Goal: Information Seeking & Learning: Find specific fact

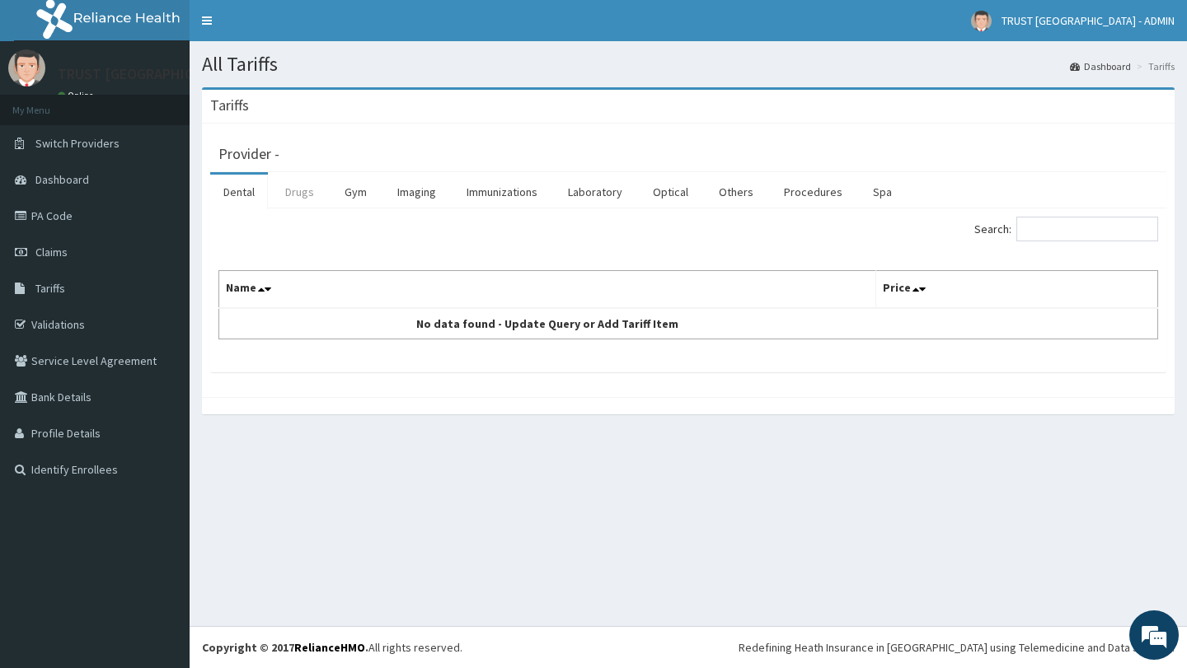
click at [298, 199] on link "Drugs" at bounding box center [299, 192] width 55 height 35
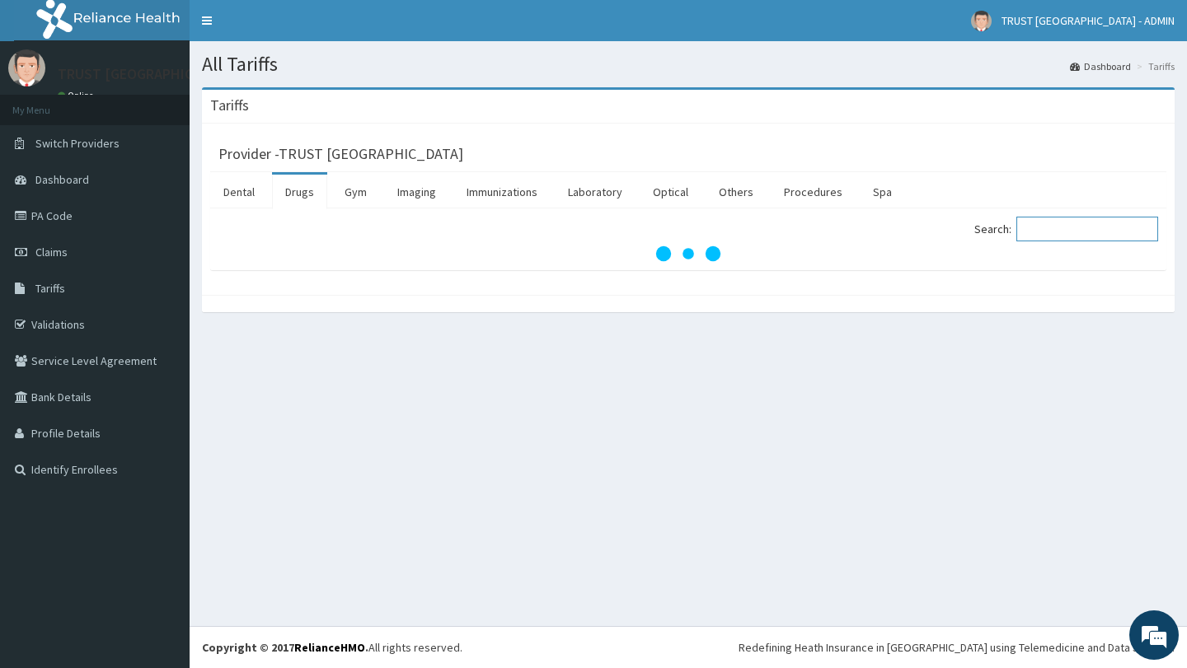
click at [1061, 231] on input "Search:" at bounding box center [1087, 229] width 142 height 25
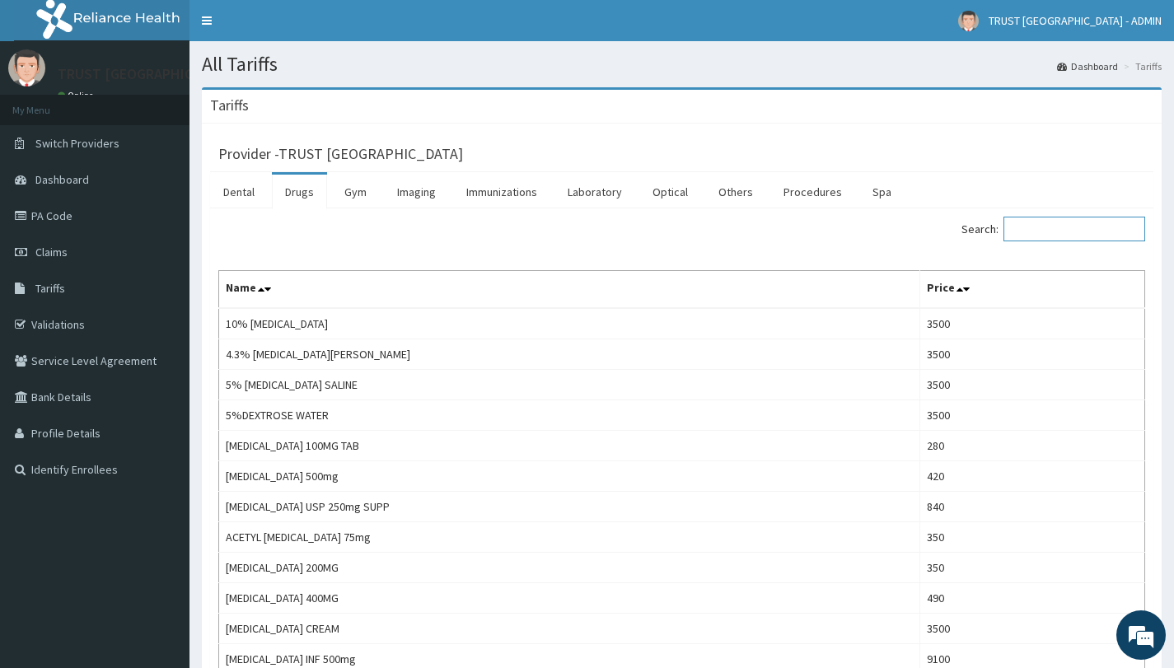
paste input "VALSARTAN"
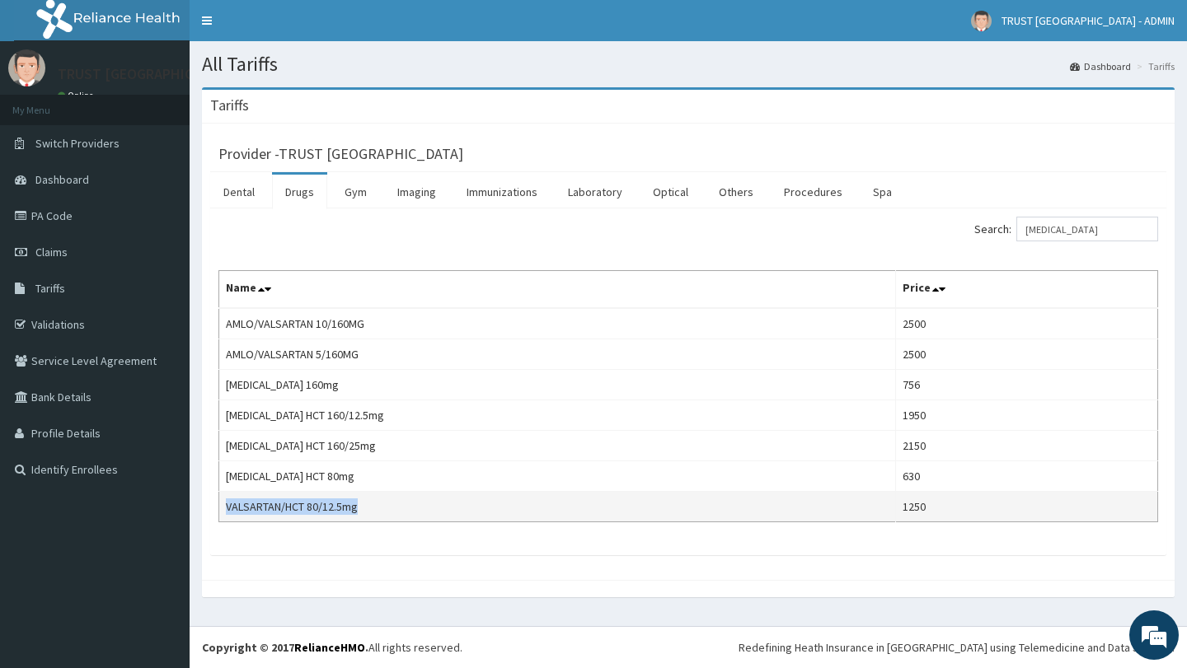
copy td "VALSARTAN/HCT 80/12.5mg"
drag, startPoint x: 397, startPoint y: 504, endPoint x: 221, endPoint y: 504, distance: 176.4
click at [221, 504] on td "VALSARTAN/HCT 80/12.5mg" at bounding box center [557, 507] width 677 height 30
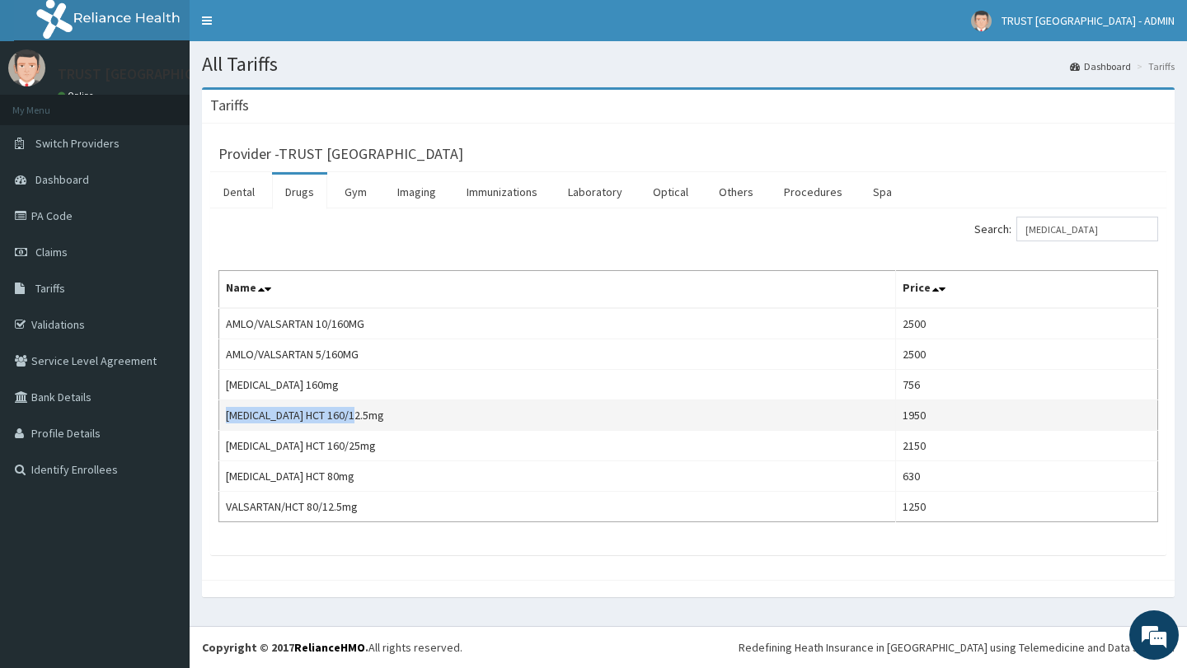
copy td "VALSARTAN HCT 160/12.5mg"
drag, startPoint x: 401, startPoint y: 412, endPoint x: 223, endPoint y: 412, distance: 177.2
click at [223, 412] on td "VALSARTAN HCT 160/12.5mg" at bounding box center [557, 416] width 677 height 30
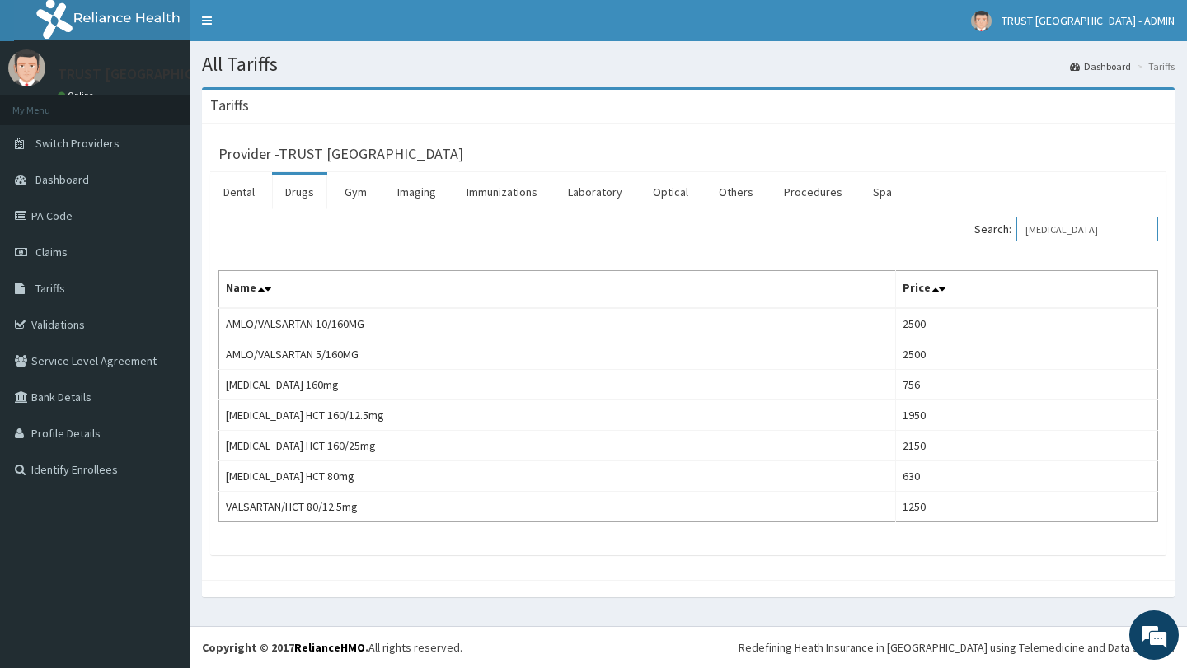
drag, startPoint x: 1049, startPoint y: 230, endPoint x: 1028, endPoint y: 230, distance: 21.4
click at [1028, 230] on label "Search: VALSARTAN" at bounding box center [1066, 229] width 184 height 25
paste input "LEVOFLOXACIN"
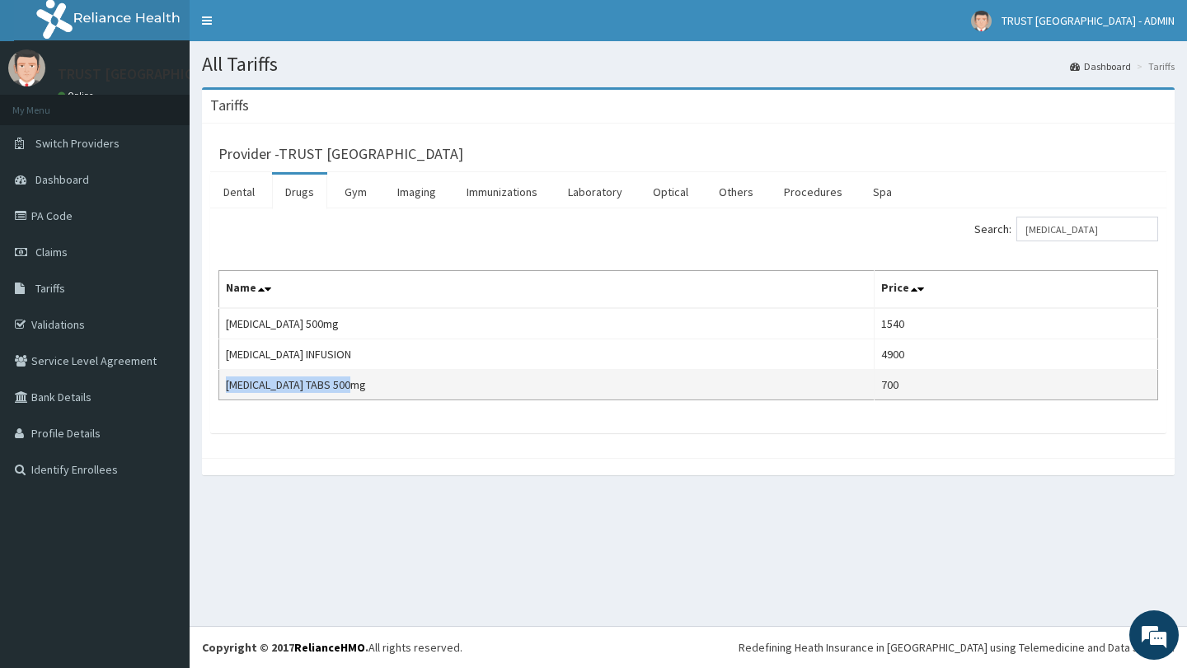
copy td "LEVOFLOXACIN TABS 500mg"
drag, startPoint x: 321, startPoint y: 387, endPoint x: 222, endPoint y: 383, distance: 99.8
click at [222, 383] on td "LEVOFLOXACIN TABS 500mg" at bounding box center [546, 385] width 655 height 30
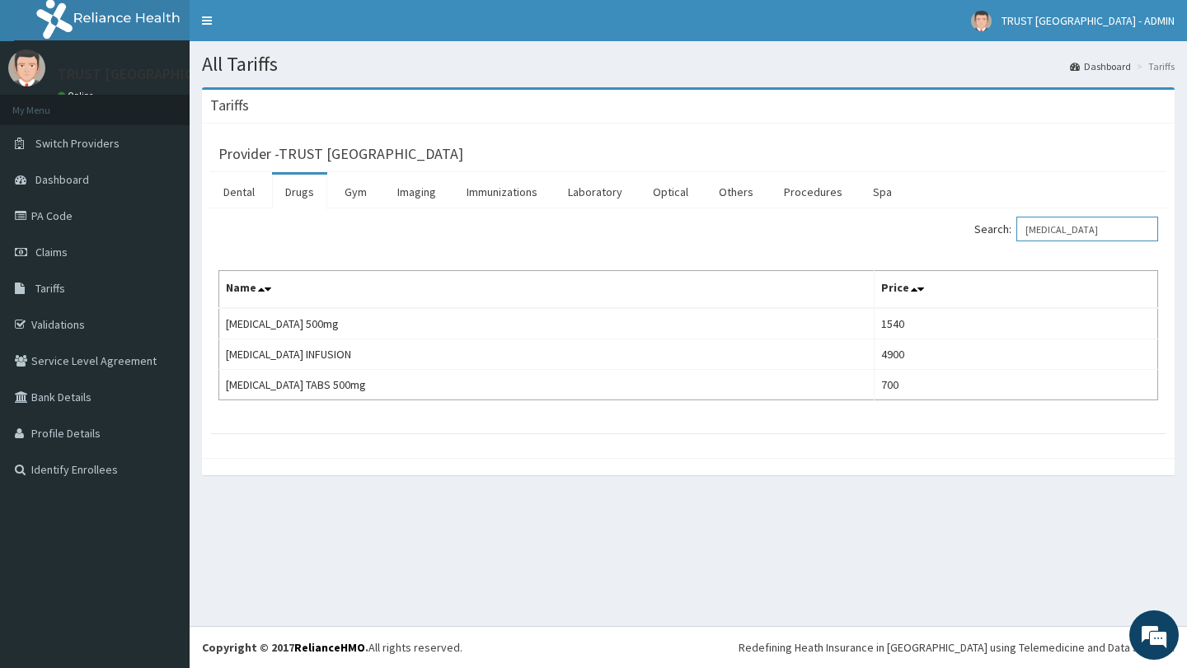
drag, startPoint x: 1101, startPoint y: 232, endPoint x: 1020, endPoint y: 230, distance: 80.8
click at [1020, 230] on label "Search: LEVOFLOXACIN" at bounding box center [1066, 229] width 184 height 25
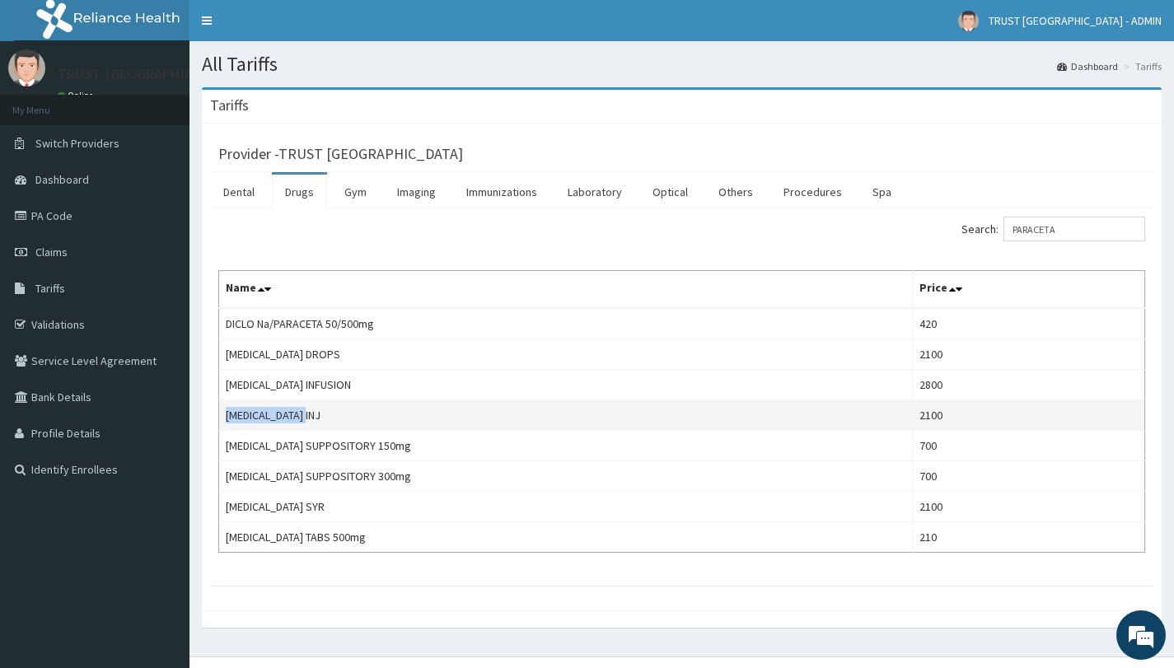
copy td "PARACETAMOL INJ"
drag, startPoint x: 340, startPoint y: 419, endPoint x: 224, endPoint y: 417, distance: 116.2
click at [224, 417] on td "PARACETAMOL INJ" at bounding box center [566, 416] width 694 height 30
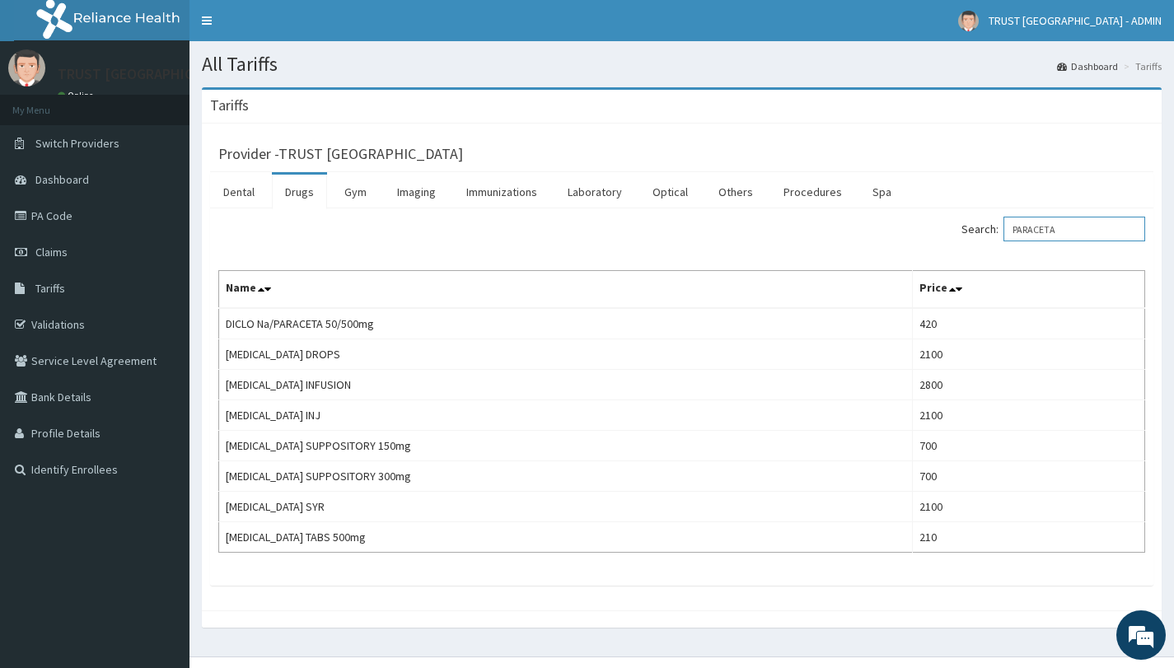
drag, startPoint x: 1064, startPoint y: 231, endPoint x: 1021, endPoint y: 231, distance: 42.9
click at [1021, 231] on input "PARACETA" at bounding box center [1075, 229] width 142 height 25
paste input "BISOPROLOL"
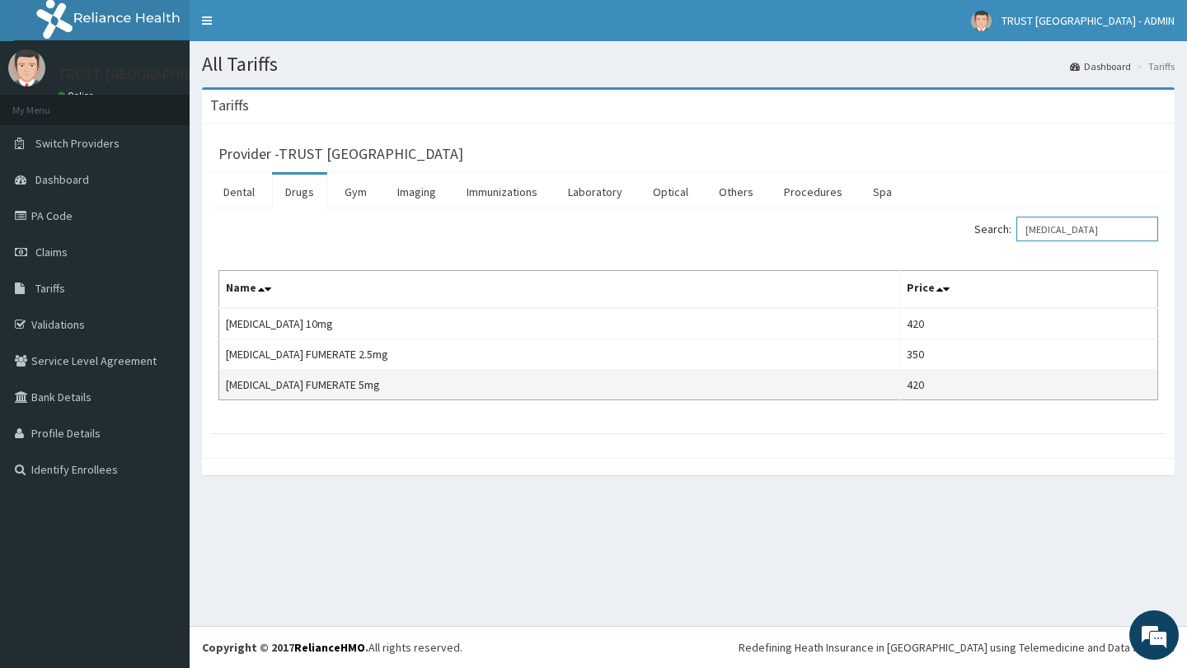
type input "BISOPROLOL"
drag, startPoint x: 387, startPoint y: 387, endPoint x: 227, endPoint y: 386, distance: 159.1
click at [227, 386] on td "BISOPROLOL FUMERATE 5mg" at bounding box center [559, 385] width 681 height 30
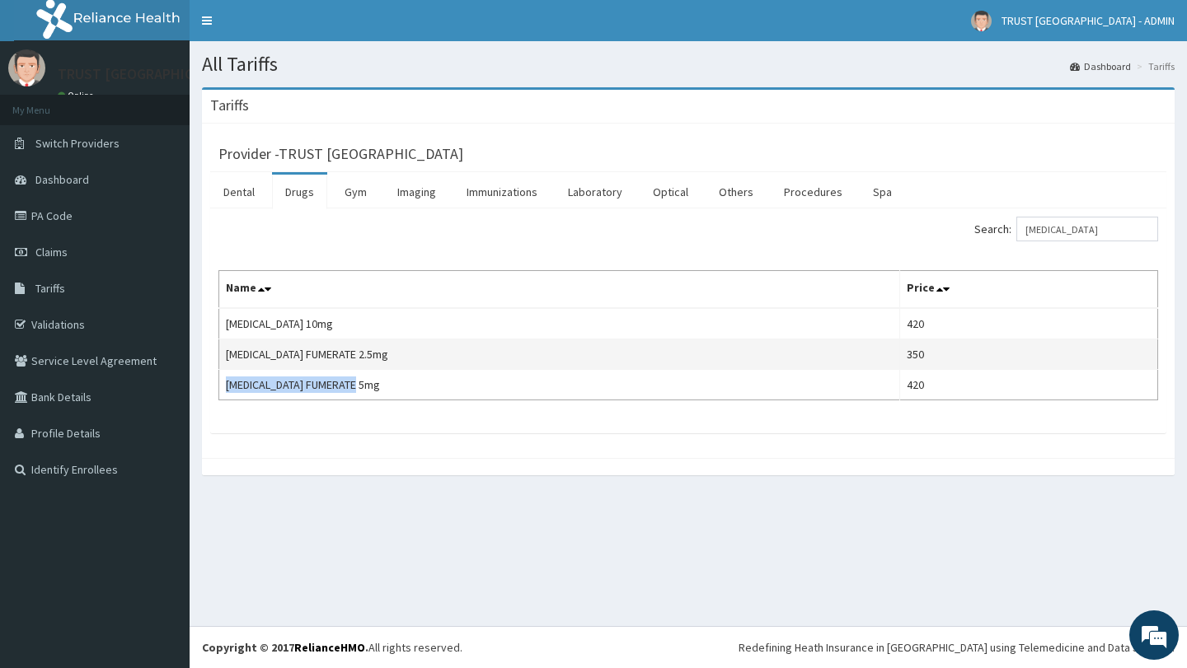
copy td "BISOPROLOL FUMERATE 5mg"
